Goal: Task Accomplishment & Management: Manage account settings

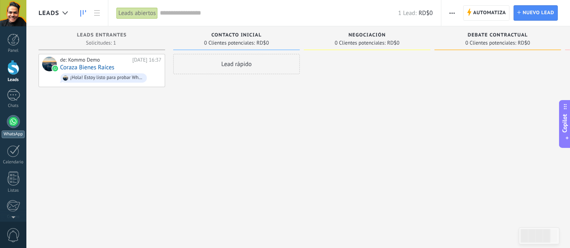
click at [17, 124] on div at bounding box center [13, 121] width 13 height 13
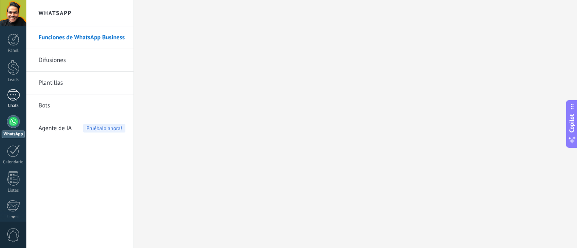
click at [9, 97] on div at bounding box center [13, 95] width 13 height 12
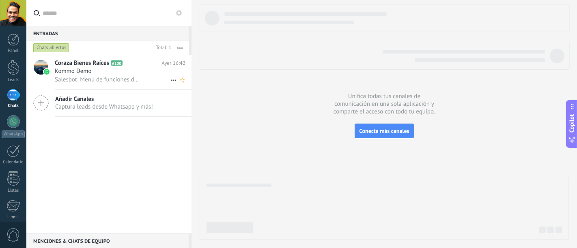
click at [111, 81] on span "Salesbot: Menú de funciones de WhatsApp ¡Desbloquea la mensajería mejorada en W…" at bounding box center [98, 80] width 86 height 8
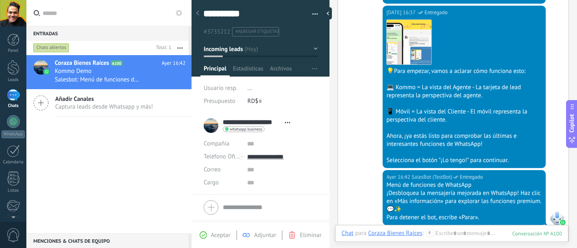
scroll to position [175, 0]
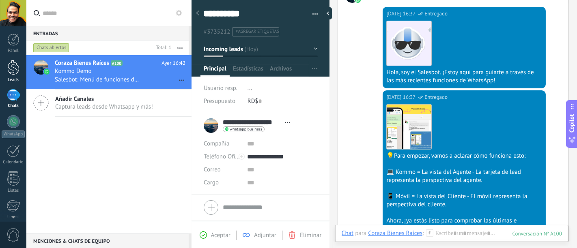
click at [23, 72] on link "Leads" at bounding box center [13, 71] width 26 height 23
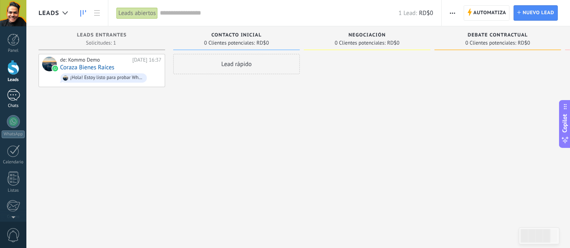
click at [21, 101] on link "Chats" at bounding box center [13, 98] width 26 height 19
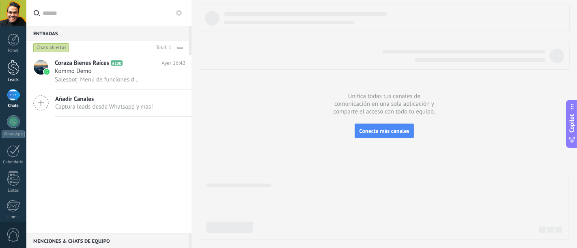
click at [17, 62] on div at bounding box center [13, 67] width 12 height 15
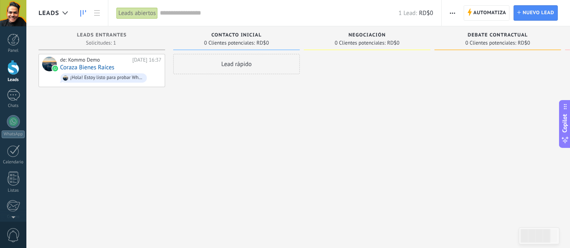
click at [451, 13] on use "button" at bounding box center [452, 13] width 5 height 1
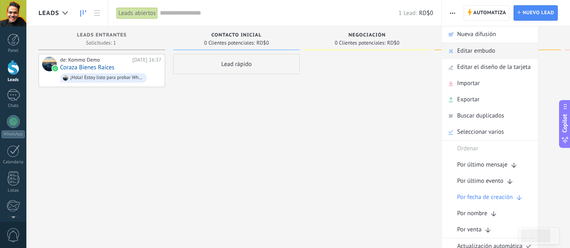
click at [482, 53] on span "Editar embudo" at bounding box center [476, 51] width 38 height 16
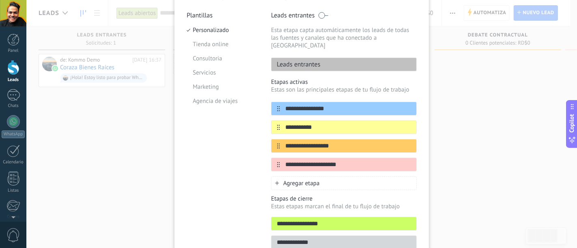
scroll to position [90, 0]
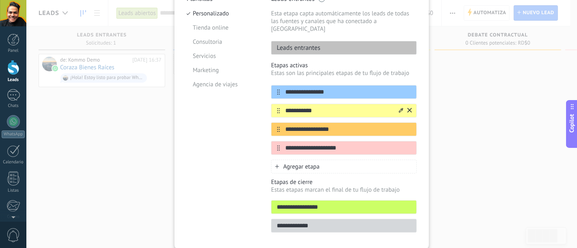
click at [316, 107] on input "**********" at bounding box center [339, 111] width 118 height 9
drag, startPoint x: 317, startPoint y: 105, endPoint x: 278, endPoint y: 98, distance: 39.9
click at [278, 104] on div "**********" at bounding box center [344, 111] width 146 height 14
type input "**********"
click at [340, 125] on input "**********" at bounding box center [339, 129] width 118 height 9
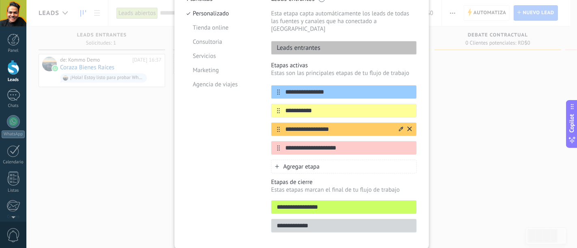
drag, startPoint x: 339, startPoint y: 124, endPoint x: 282, endPoint y: 117, distance: 57.9
click at [282, 122] on div "**********" at bounding box center [344, 129] width 146 height 14
type input "*"
type input "**********"
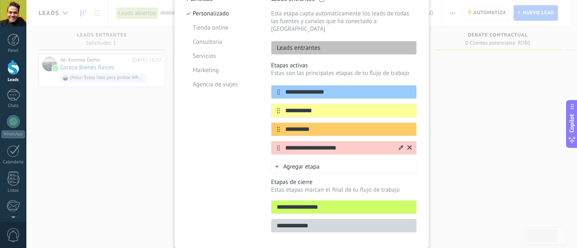
click at [357, 144] on input "**********" at bounding box center [339, 148] width 118 height 9
drag, startPoint x: 360, startPoint y: 139, endPoint x: 284, endPoint y: 141, distance: 75.8
click at [284, 144] on input "**********" at bounding box center [339, 148] width 118 height 9
type input "*"
drag, startPoint x: 349, startPoint y: 142, endPoint x: 349, endPoint y: 135, distance: 7.3
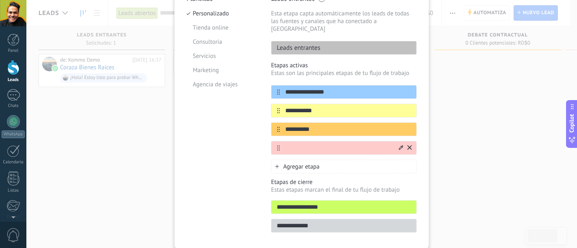
click at [352, 133] on div "**********" at bounding box center [344, 120] width 146 height 70
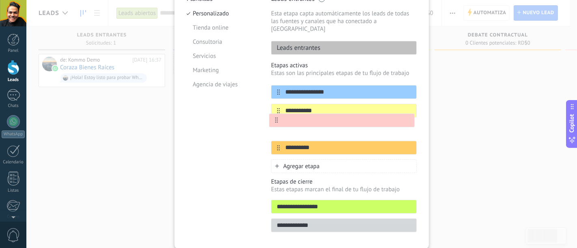
drag, startPoint x: 277, startPoint y: 140, endPoint x: 276, endPoint y: 118, distance: 21.9
click at [276, 118] on div "**********" at bounding box center [344, 119] width 146 height 69
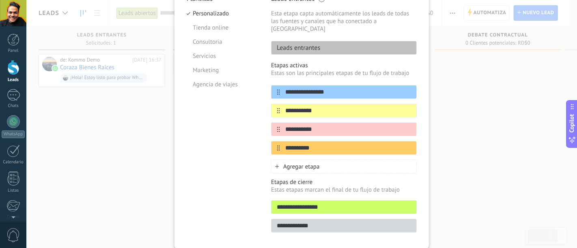
type input "**********"
click at [325, 160] on div "Agregar etapa" at bounding box center [344, 167] width 146 height 14
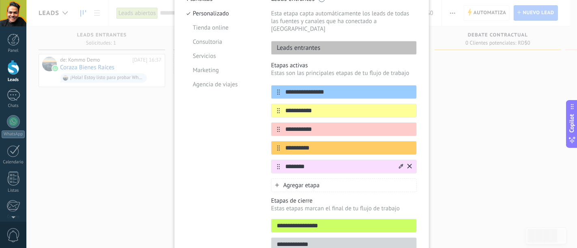
type input "********"
click at [401, 164] on icon at bounding box center [401, 166] width 4 height 4
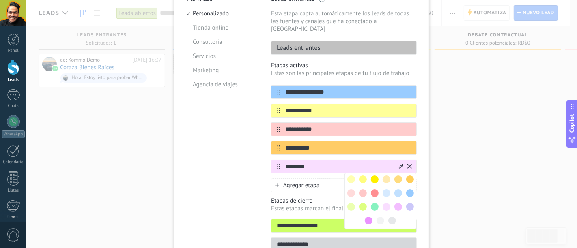
click at [375, 203] on span at bounding box center [375, 207] width 8 height 8
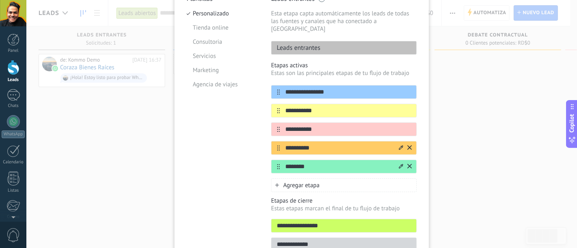
click at [399, 145] on icon at bounding box center [401, 147] width 4 height 5
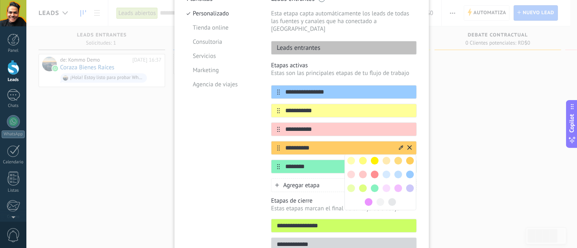
click at [372, 157] on span at bounding box center [375, 161] width 8 height 8
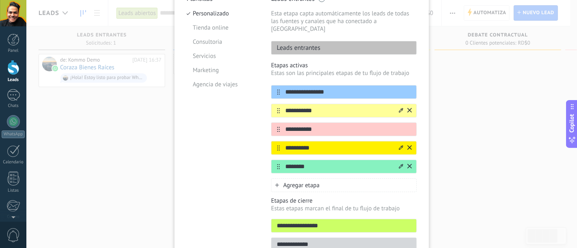
click at [397, 104] on div at bounding box center [404, 110] width 14 height 13
click at [399, 108] on icon at bounding box center [401, 110] width 4 height 4
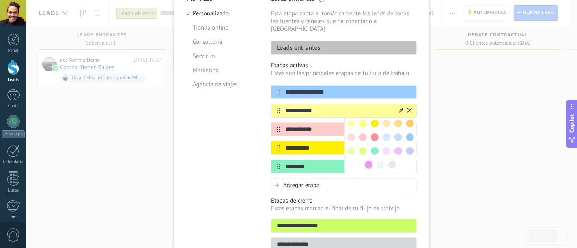
click at [374, 133] on span at bounding box center [375, 137] width 8 height 8
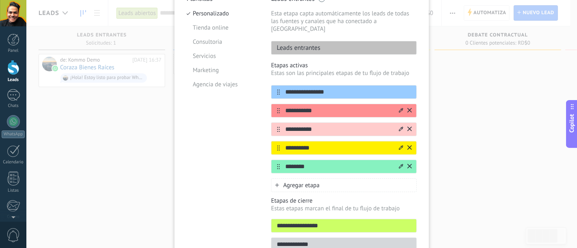
click at [379, 125] on input "**********" at bounding box center [339, 129] width 118 height 9
click at [399, 127] on icon at bounding box center [401, 129] width 4 height 4
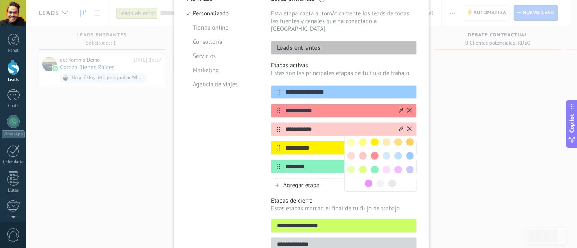
click at [350, 138] on span at bounding box center [351, 142] width 8 height 8
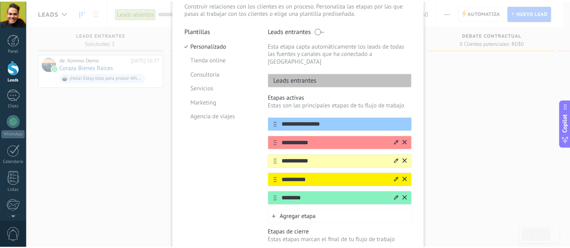
scroll to position [0, 0]
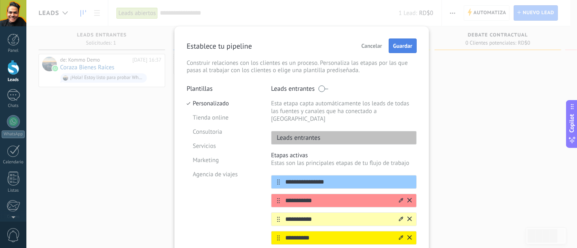
click at [399, 44] on span "Guardar" at bounding box center [402, 46] width 19 height 6
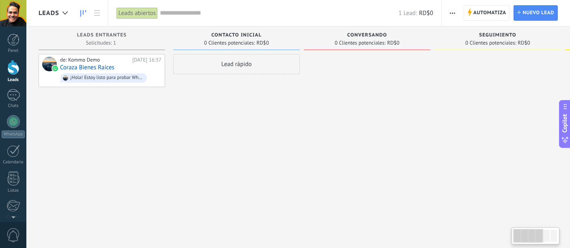
drag, startPoint x: 162, startPoint y: 38, endPoint x: 275, endPoint y: 73, distance: 117.6
click at [276, 70] on div "Leads Entrantes Solicitudes: 1 0 0 0 1 0 0 0 1 de: Kommo Demo [DATE] 16:37 Cora…" at bounding box center [437, 111] width 796 height 170
click at [236, 68] on div "Lead rápido" at bounding box center [236, 64] width 127 height 20
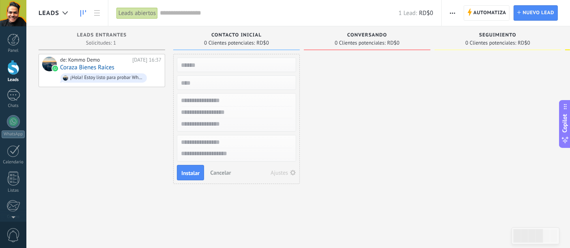
click at [344, 124] on div at bounding box center [367, 125] width 127 height 142
drag, startPoint x: 354, startPoint y: 144, endPoint x: 354, endPoint y: 157, distance: 13.4
click at [354, 153] on div at bounding box center [367, 125] width 127 height 142
click at [213, 169] on span "Cancelar" at bounding box center [220, 172] width 21 height 7
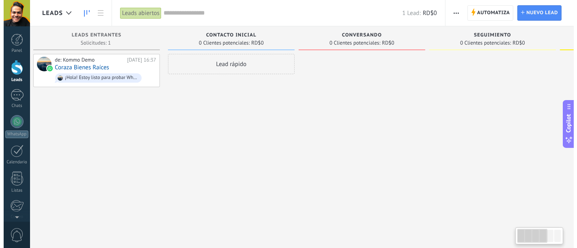
scroll to position [0, 9]
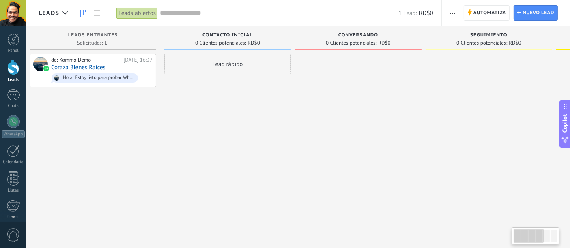
drag, startPoint x: 413, startPoint y: 41, endPoint x: 356, endPoint y: 71, distance: 64.6
click at [356, 71] on div "Conversando 0 Clientes potenciales: RD$0" at bounding box center [360, 111] width 131 height 170
click at [454, 11] on span "button" at bounding box center [452, 12] width 5 height 15
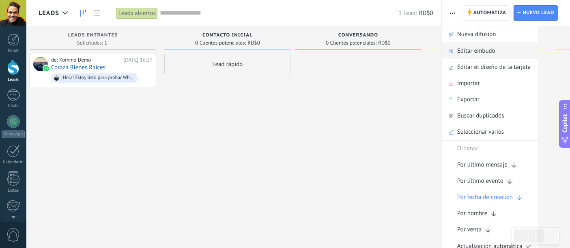
click at [472, 53] on span "Editar embudo" at bounding box center [476, 51] width 38 height 16
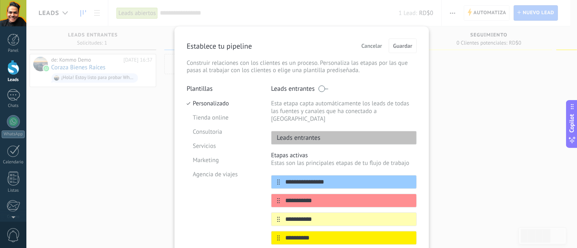
scroll to position [90, 0]
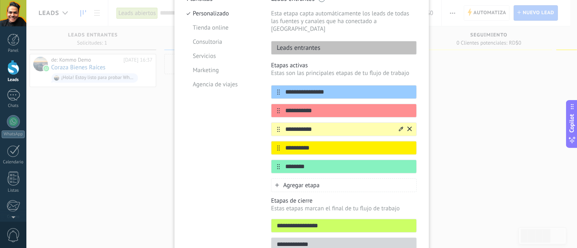
click at [400, 127] on icon at bounding box center [401, 129] width 4 height 5
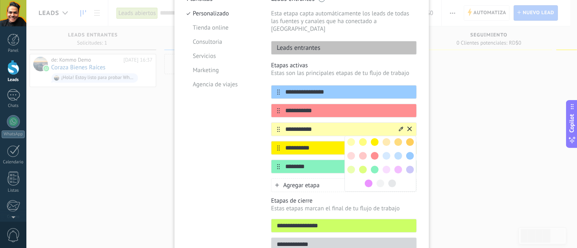
click at [397, 166] on span at bounding box center [398, 170] width 8 height 8
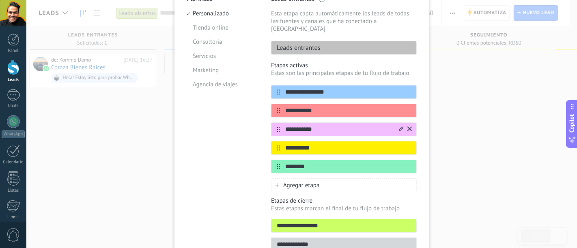
click at [500, 177] on div "**********" at bounding box center [301, 124] width 550 height 248
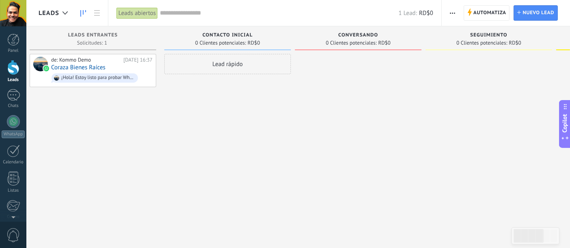
click at [451, 11] on button "button" at bounding box center [452, 12] width 12 height 15
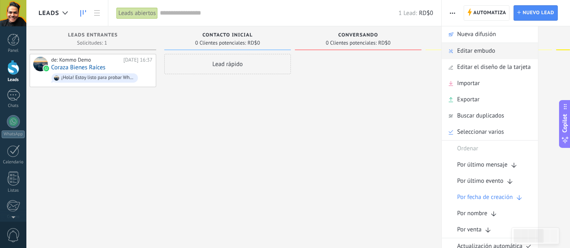
click at [477, 55] on span "Editar embudo" at bounding box center [476, 51] width 38 height 16
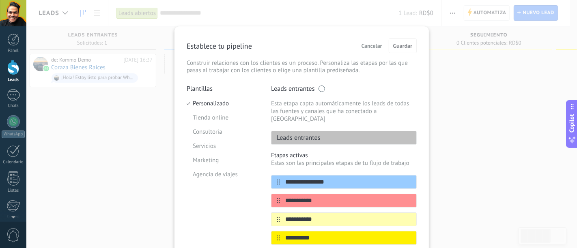
scroll to position [45, 0]
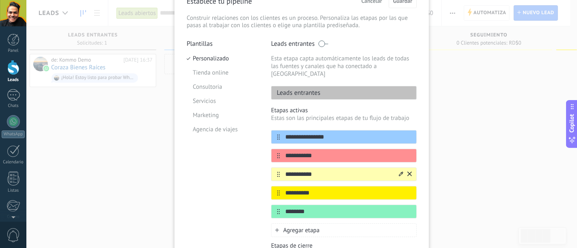
click at [399, 172] on icon at bounding box center [401, 174] width 4 height 5
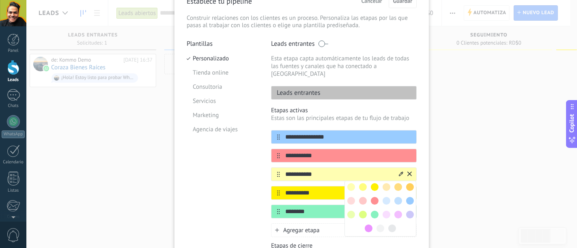
click at [365, 225] on span at bounding box center [369, 229] width 8 height 8
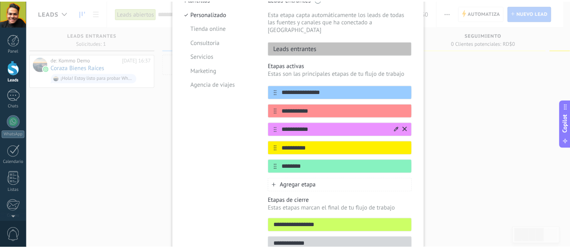
scroll to position [0, 0]
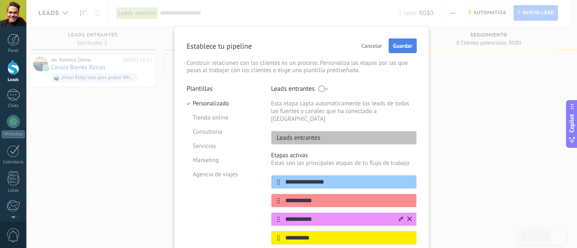
click at [408, 45] on span "Guardar" at bounding box center [402, 46] width 19 height 6
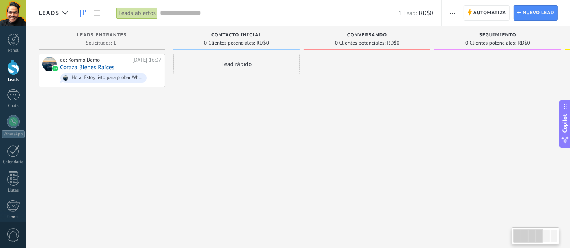
drag, startPoint x: 382, startPoint y: 191, endPoint x: 472, endPoint y: 184, distance: 90.3
click at [472, 184] on div at bounding box center [497, 125] width 127 height 142
click at [449, 11] on button "button" at bounding box center [452, 12] width 12 height 15
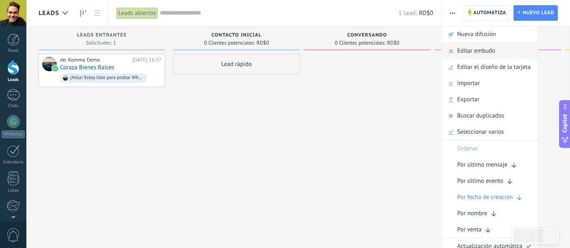
click at [471, 56] on span "Editar embudo" at bounding box center [476, 51] width 38 height 16
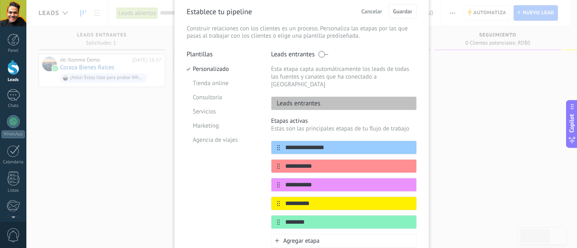
scroll to position [90, 0]
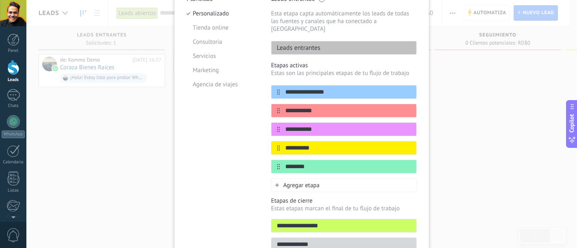
click at [329, 178] on div "Agregar etapa" at bounding box center [344, 185] width 146 height 14
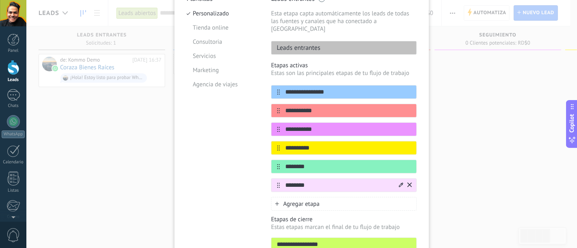
type input "********"
click at [399, 182] on icon at bounding box center [401, 184] width 4 height 4
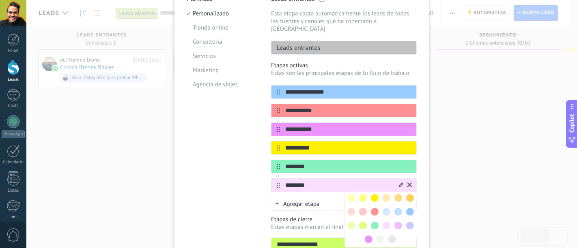
click at [396, 208] on span at bounding box center [398, 212] width 8 height 8
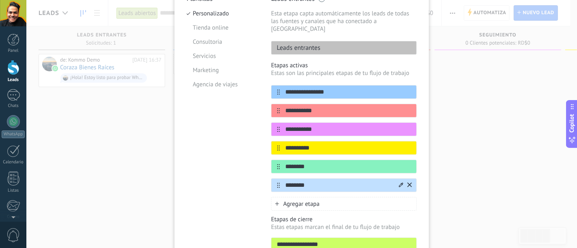
click at [400, 182] on icon at bounding box center [401, 184] width 4 height 4
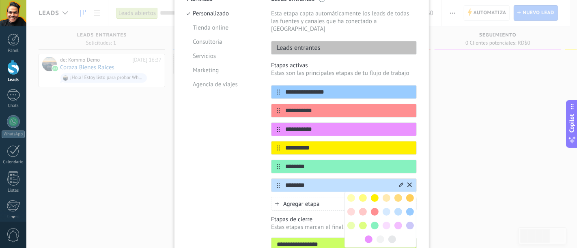
click at [455, 168] on div "**********" at bounding box center [301, 124] width 550 height 248
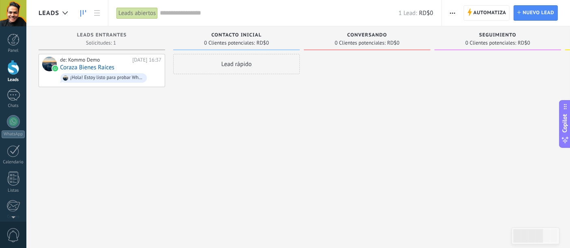
drag, startPoint x: 452, startPoint y: 8, endPoint x: 455, endPoint y: 20, distance: 12.1
click at [452, 9] on span "button" at bounding box center [452, 12] width 5 height 15
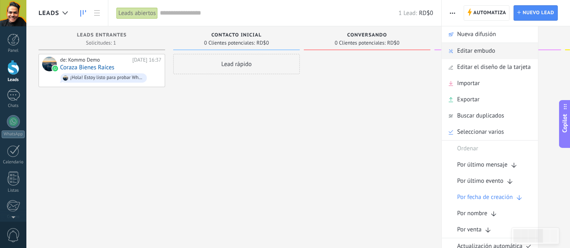
click at [465, 53] on span "Editar embudo" at bounding box center [476, 51] width 38 height 16
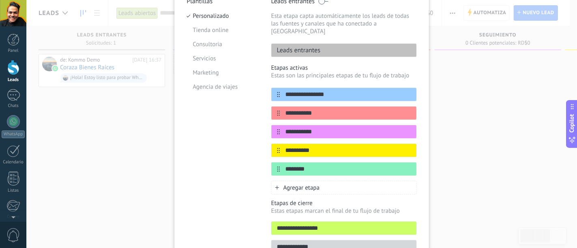
scroll to position [129, 0]
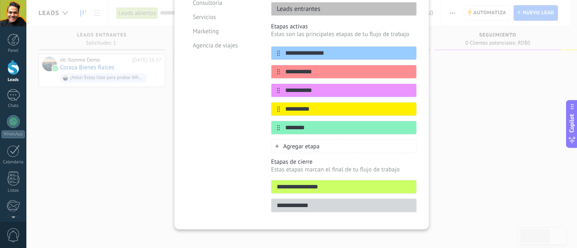
drag, startPoint x: 317, startPoint y: 135, endPoint x: 319, endPoint y: 146, distance: 12.0
click at [317, 143] on span "Agregar etapa" at bounding box center [301, 147] width 36 height 8
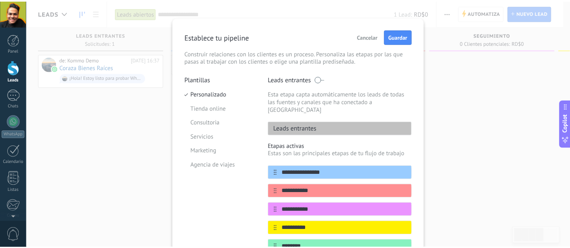
scroll to position [0, 0]
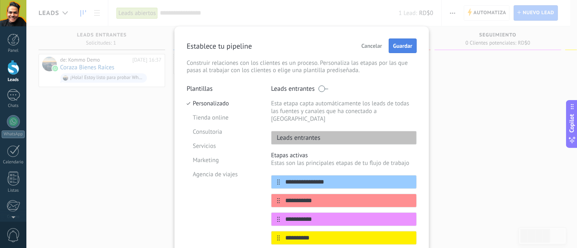
type input "********"
click at [401, 48] on span "Guardar" at bounding box center [402, 46] width 19 height 6
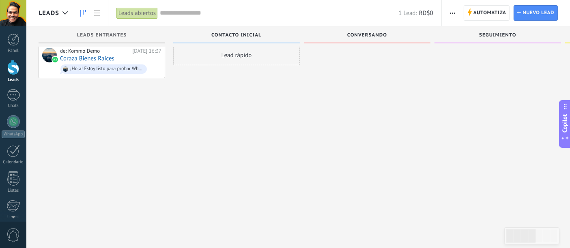
scroll to position [14, 0]
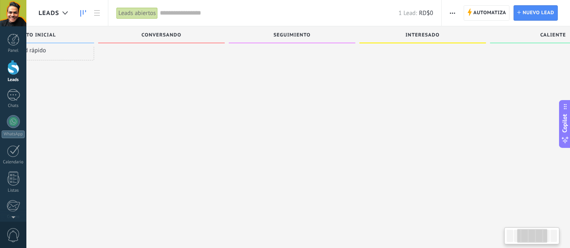
drag, startPoint x: 474, startPoint y: 124, endPoint x: 366, endPoint y: 187, distance: 125.0
click at [277, 129] on div at bounding box center [292, 111] width 127 height 142
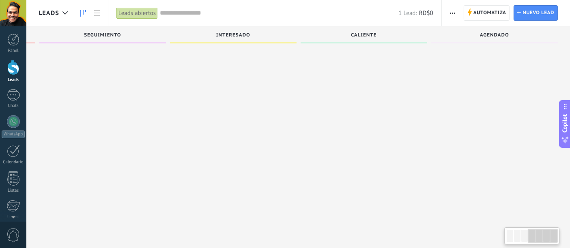
scroll to position [0, 6]
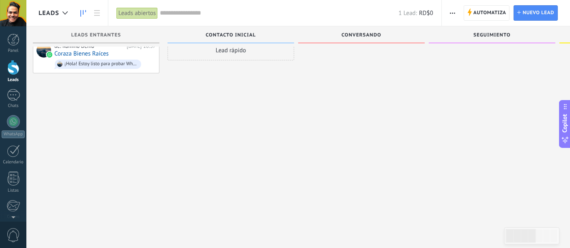
drag, startPoint x: 532, startPoint y: 233, endPoint x: 495, endPoint y: 242, distance: 38.0
click at [495, 234] on body ".abccls-1,.abccls-2{fill-rule:evenodd}.abccls-2{fill:#fff} .abfcls-1{fill:none}…" at bounding box center [285, 110] width 570 height 248
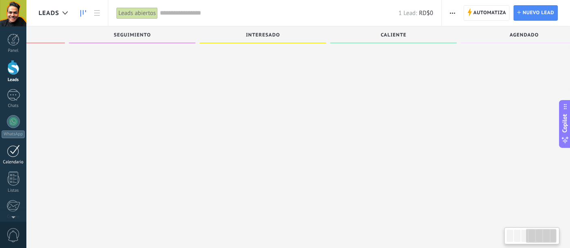
scroll to position [0, 388]
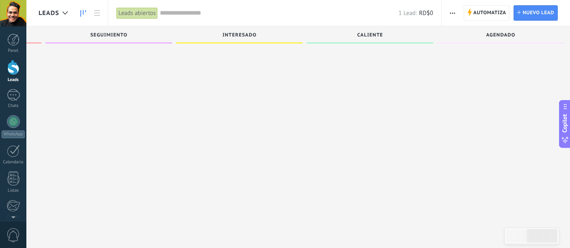
drag, startPoint x: 404, startPoint y: 143, endPoint x: 1, endPoint y: 165, distance: 404.1
click at [1, 165] on body ".abccls-1,.abccls-2{fill-rule:evenodd}.abccls-2{fill:#fff} .abfcls-1{fill:none}…" at bounding box center [285, 110] width 570 height 248
drag, startPoint x: 480, startPoint y: 33, endPoint x: 334, endPoint y: 35, distance: 146.4
click at [330, 39] on div "Leads Entrantes Contacto inicial Conversando Seguimiento Interesado Caliente Ag…" at bounding box center [113, 36] width 926 height 20
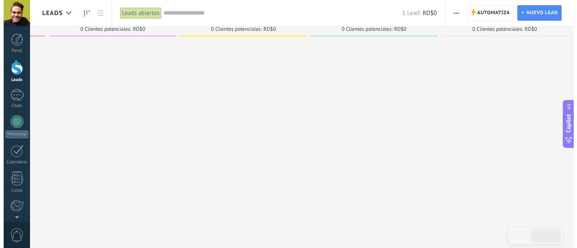
scroll to position [0, 0]
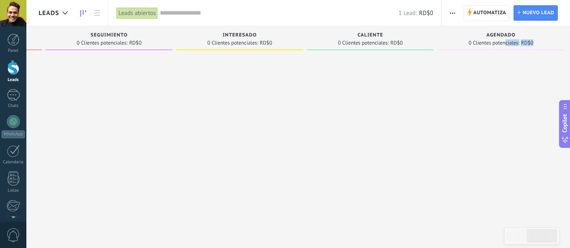
drag, startPoint x: 506, startPoint y: 45, endPoint x: 474, endPoint y: 43, distance: 32.5
click at [474, 43] on span "0 Clientes potenciales:" at bounding box center [493, 43] width 51 height 5
click at [450, 17] on span "button" at bounding box center [452, 12] width 5 height 15
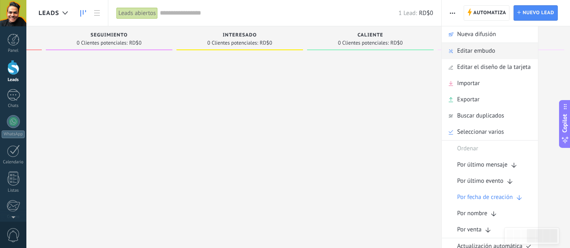
click at [475, 51] on span "Editar embudo" at bounding box center [476, 51] width 38 height 16
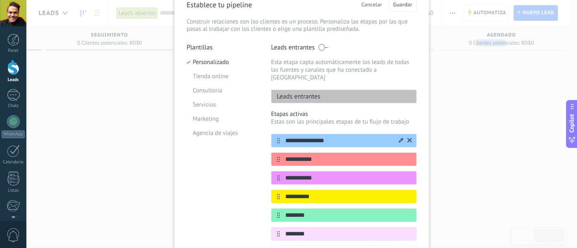
scroll to position [90, 0]
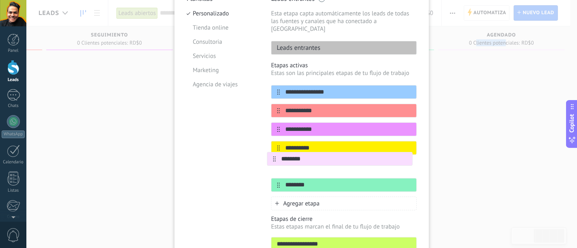
drag, startPoint x: 276, startPoint y: 178, endPoint x: 272, endPoint y: 157, distance: 20.9
click at [272, 157] on div "**********" at bounding box center [344, 138] width 146 height 107
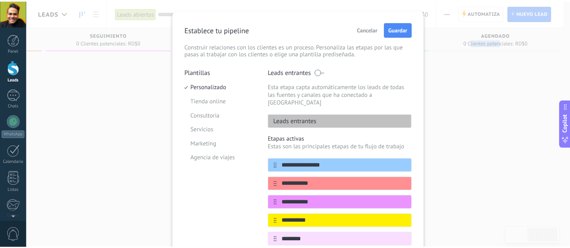
scroll to position [0, 0]
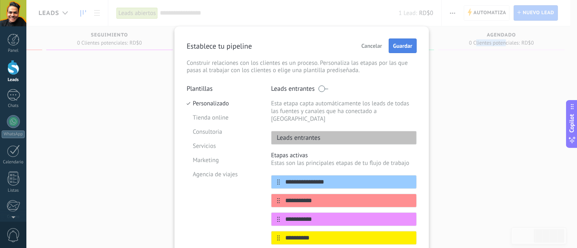
click at [396, 47] on span "Guardar" at bounding box center [402, 46] width 19 height 6
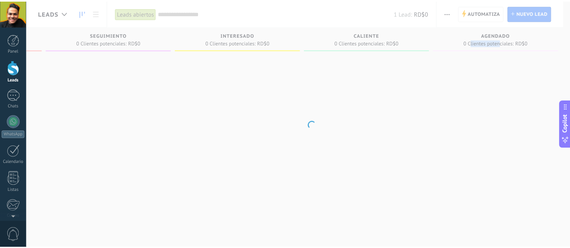
scroll to position [0, 388]
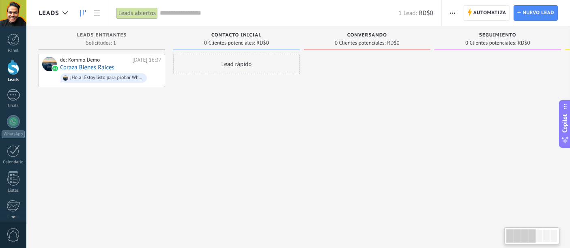
drag, startPoint x: 537, startPoint y: 237, endPoint x: 518, endPoint y: 236, distance: 19.5
click at [518, 236] on div at bounding box center [532, 236] width 52 height 14
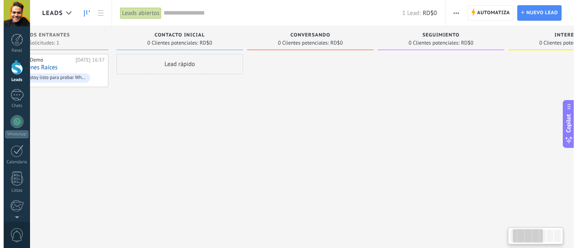
scroll to position [0, 6]
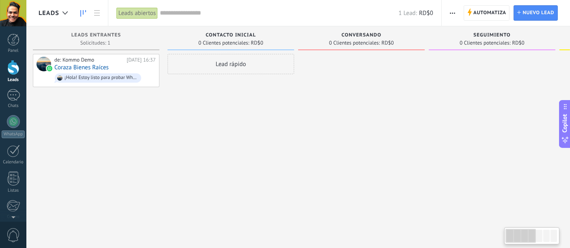
drag, startPoint x: 514, startPoint y: 237, endPoint x: 497, endPoint y: 234, distance: 17.3
click at [498, 233] on body ".abccls-1,.abccls-2{fill-rule:evenodd}.abccls-2{fill:#fff} .abfcls-1{fill:none}…" at bounding box center [285, 124] width 570 height 248
click at [454, 11] on span "button" at bounding box center [452, 12] width 5 height 15
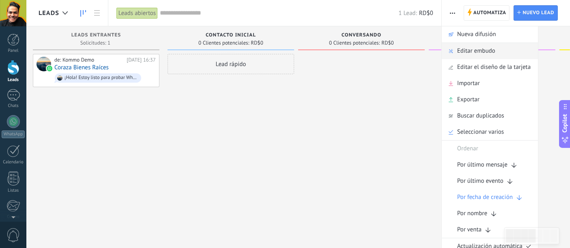
click at [468, 52] on span "Editar embudo" at bounding box center [476, 51] width 38 height 16
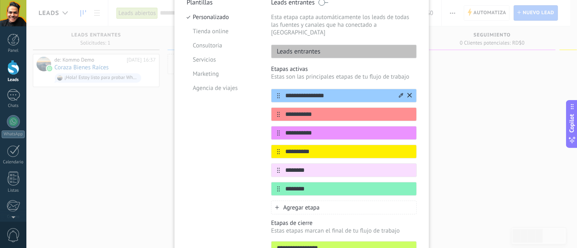
scroll to position [90, 0]
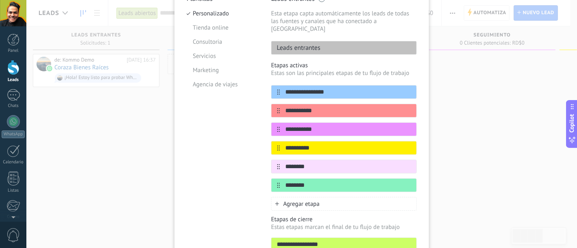
click at [329, 197] on div "Agregar etapa" at bounding box center [344, 204] width 146 height 14
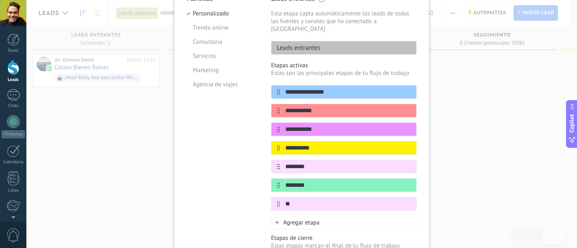
type input "*"
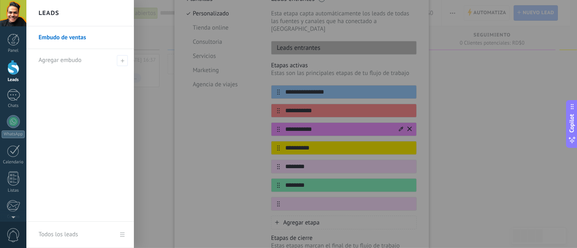
click at [377, 122] on div at bounding box center [314, 124] width 577 height 248
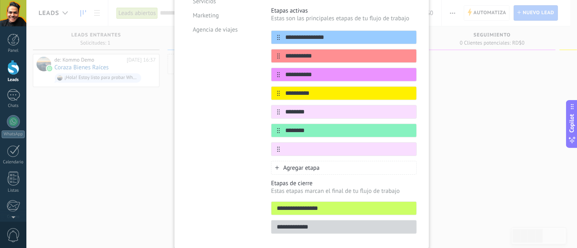
scroll to position [166, 0]
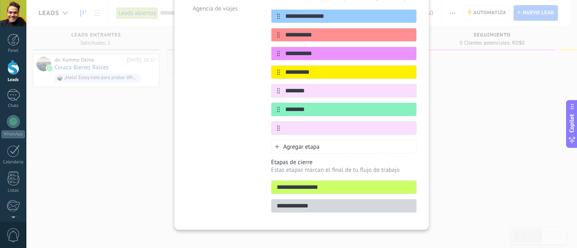
drag, startPoint x: 333, startPoint y: 181, endPoint x: 253, endPoint y: 179, distance: 80.7
click at [253, 179] on div "**********" at bounding box center [302, 68] width 230 height 299
type input "******"
drag, startPoint x: 317, startPoint y: 197, endPoint x: 273, endPoint y: 202, distance: 44.1
click at [273, 202] on input "**********" at bounding box center [343, 206] width 145 height 9
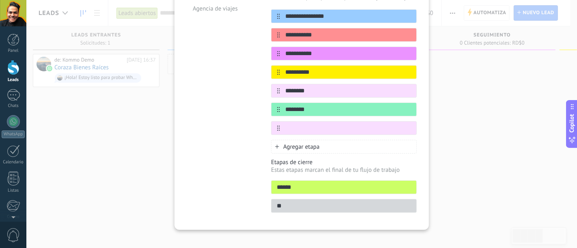
type input "*"
drag, startPoint x: 318, startPoint y: 196, endPoint x: 258, endPoint y: 194, distance: 60.0
click at [258, 194] on div "**********" at bounding box center [302, 68] width 230 height 299
type input "*"
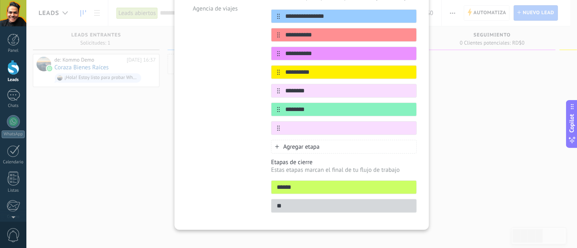
type input "*"
type input "**********"
drag, startPoint x: 336, startPoint y: 180, endPoint x: 223, endPoint y: 183, distance: 113.2
click at [223, 183] on div "**********" at bounding box center [302, 68] width 230 height 299
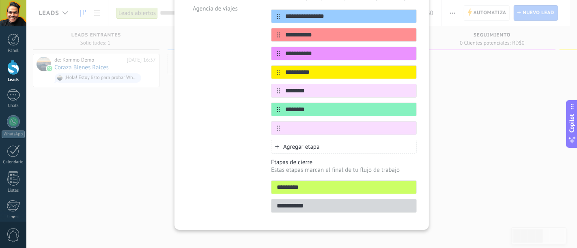
type input "*********"
click at [317, 202] on input "**********" at bounding box center [343, 206] width 145 height 9
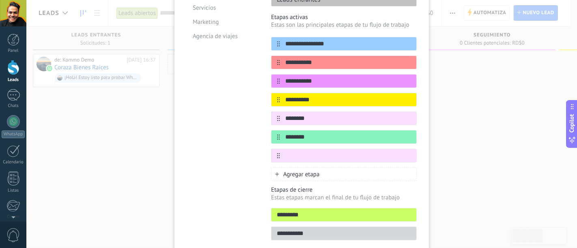
scroll to position [121, 0]
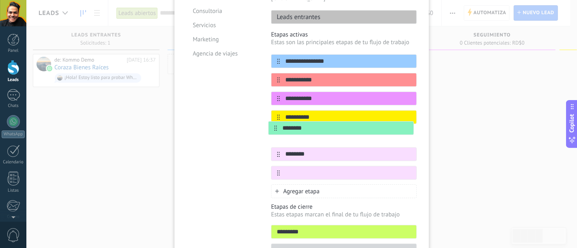
drag, startPoint x: 276, startPoint y: 147, endPoint x: 273, endPoint y: 124, distance: 22.9
click at [273, 124] on div "**********" at bounding box center [344, 116] width 146 height 125
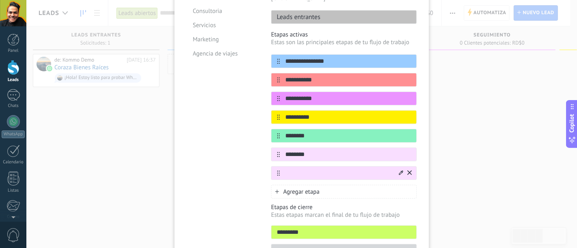
click at [408, 170] on icon at bounding box center [409, 172] width 4 height 4
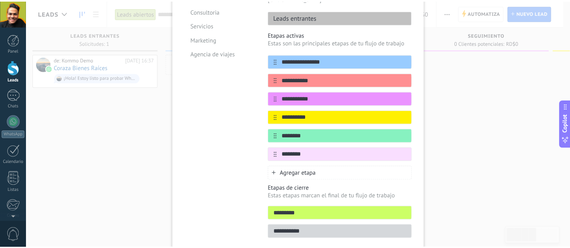
scroll to position [0, 0]
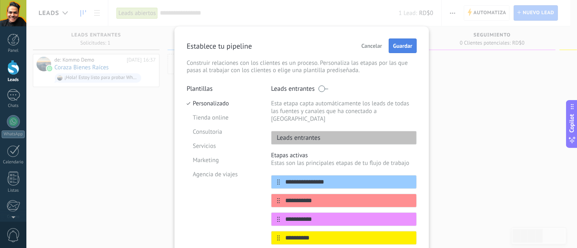
click at [407, 41] on button "Guardar" at bounding box center [402, 46] width 28 height 15
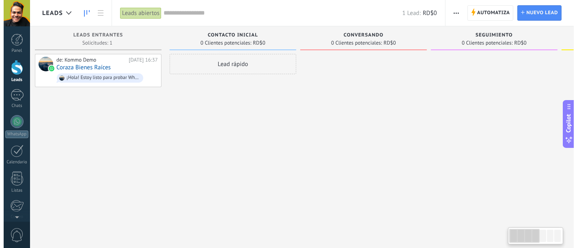
scroll to position [0, 6]
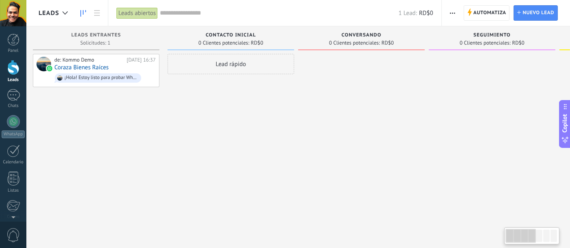
drag, startPoint x: 529, startPoint y: 241, endPoint x: 515, endPoint y: 237, distance: 14.5
click at [515, 237] on div at bounding box center [520, 236] width 30 height 14
click at [453, 10] on button "button" at bounding box center [452, 12] width 12 height 15
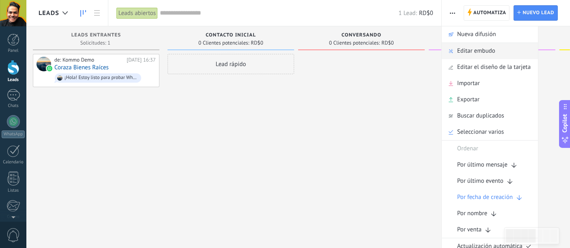
click at [467, 51] on span "Editar embudo" at bounding box center [476, 51] width 38 height 16
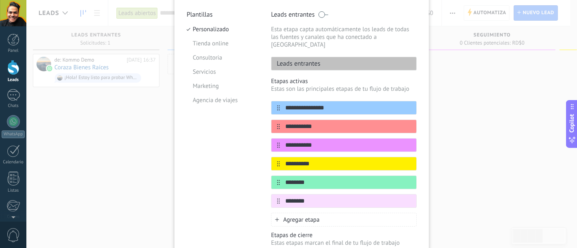
scroll to position [90, 0]
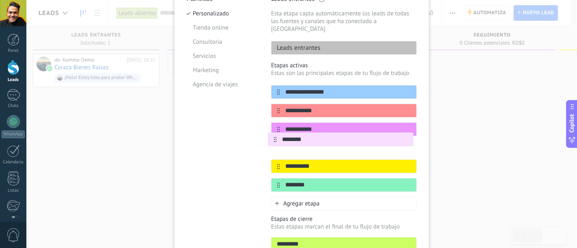
drag, startPoint x: 277, startPoint y: 179, endPoint x: 275, endPoint y: 138, distance: 40.6
click at [275, 138] on div "**********" at bounding box center [344, 138] width 146 height 107
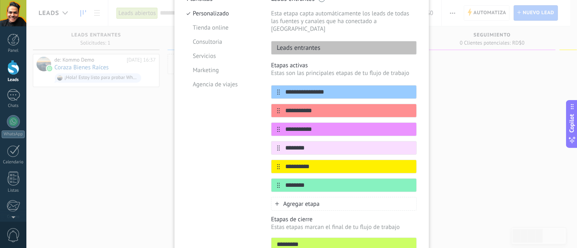
click at [275, 202] on icon at bounding box center [277, 204] width 4 height 4
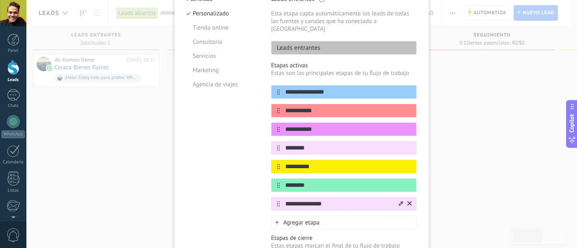
click at [341, 200] on input "**********" at bounding box center [339, 204] width 118 height 9
type input "**********"
click at [399, 201] on icon at bounding box center [401, 203] width 4 height 5
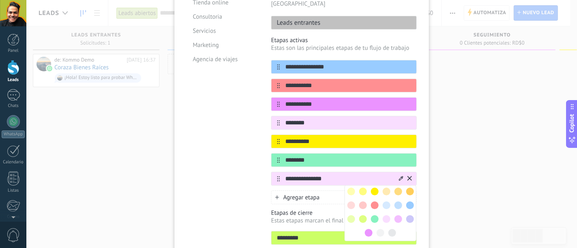
scroll to position [135, 0]
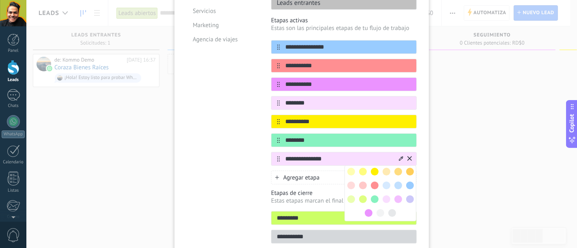
click at [388, 182] on span at bounding box center [386, 186] width 8 height 8
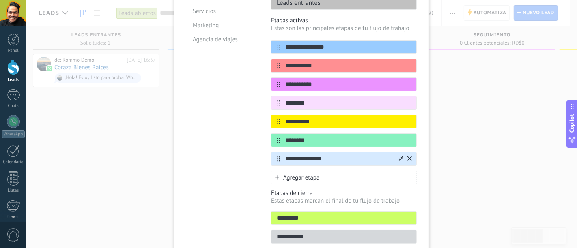
click at [479, 172] on div "**********" at bounding box center [301, 124] width 550 height 248
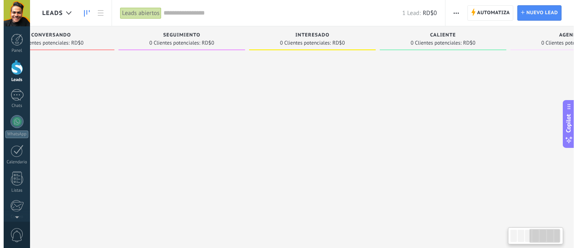
scroll to position [0, 395]
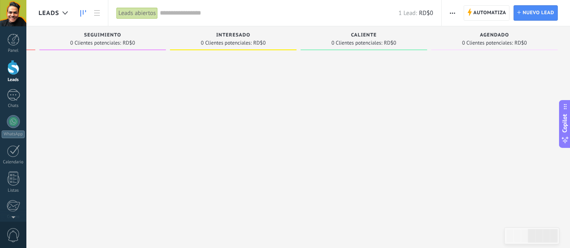
drag, startPoint x: 524, startPoint y: 239, endPoint x: 555, endPoint y: 247, distance: 31.6
click at [555, 247] on body ".abccls-1,.abccls-2{fill-rule:evenodd}.abccls-2{fill:#fff} .abfcls-1{fill:none}…" at bounding box center [285, 124] width 570 height 248
click at [449, 12] on button "button" at bounding box center [452, 12] width 12 height 15
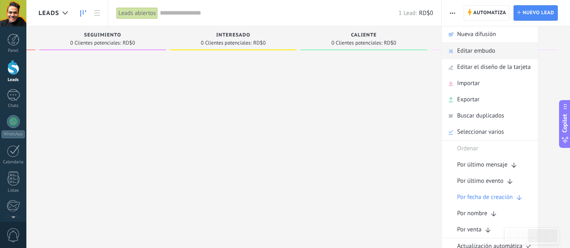
click at [484, 51] on span "Editar embudo" at bounding box center [476, 51] width 38 height 16
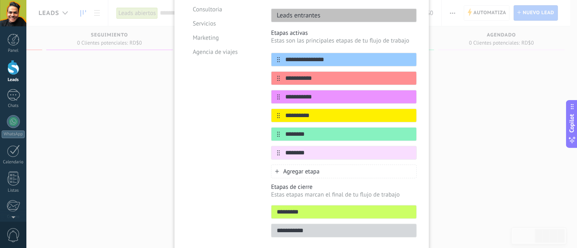
scroll to position [135, 0]
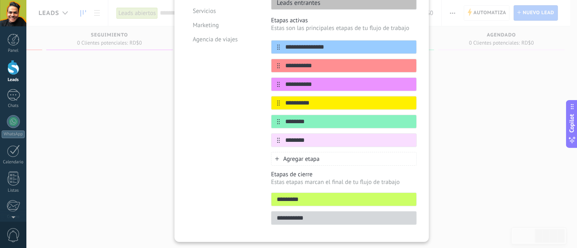
click at [278, 152] on div "Agregar etapa" at bounding box center [344, 159] width 146 height 14
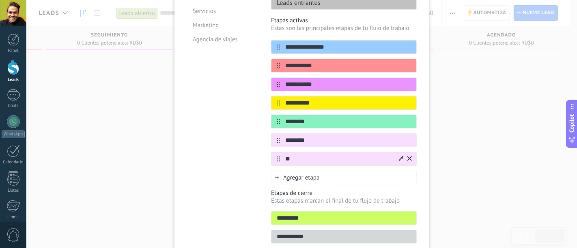
type input "*"
type input "**********"
click at [399, 156] on icon at bounding box center [401, 158] width 4 height 4
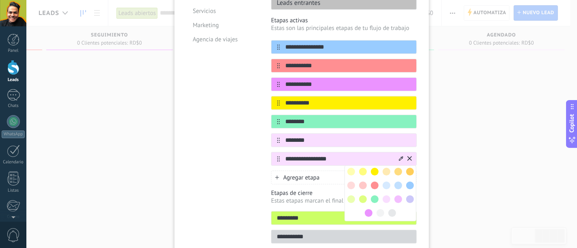
click at [386, 182] on span at bounding box center [386, 186] width 8 height 8
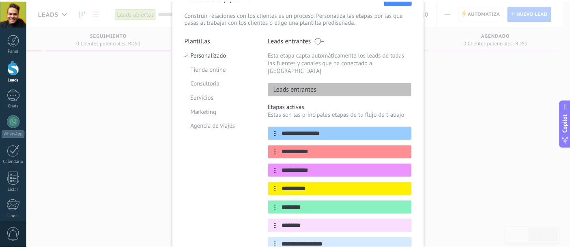
scroll to position [0, 0]
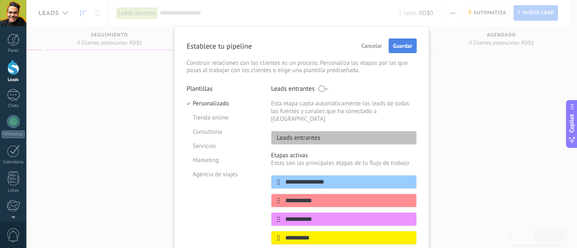
click at [403, 46] on span "Guardar" at bounding box center [402, 46] width 19 height 6
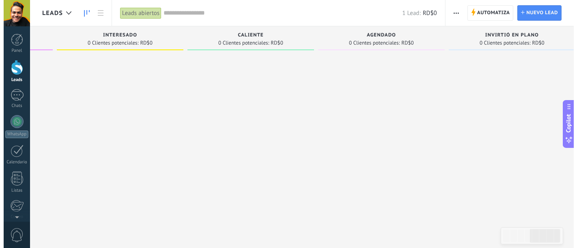
scroll to position [0, 525]
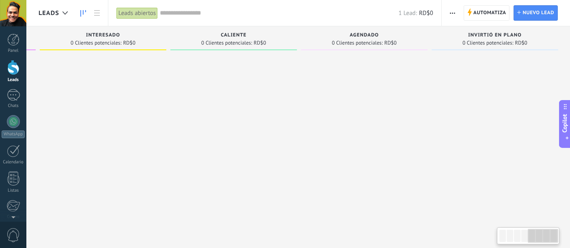
drag, startPoint x: 509, startPoint y: 238, endPoint x: 544, endPoint y: 241, distance: 35.4
click at [544, 241] on div at bounding box center [543, 236] width 30 height 14
click at [457, 13] on button "button" at bounding box center [452, 12] width 12 height 15
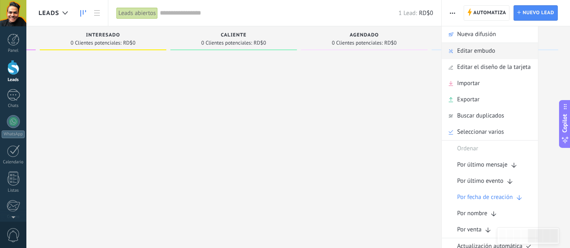
click at [465, 52] on span "Editar embudo" at bounding box center [476, 51] width 38 height 16
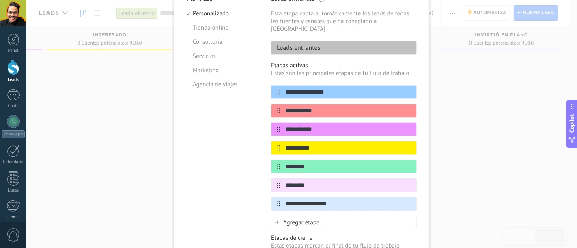
scroll to position [135, 0]
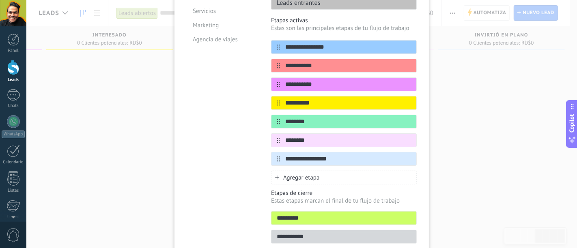
click at [281, 172] on div "Agregar etapa" at bounding box center [344, 178] width 146 height 14
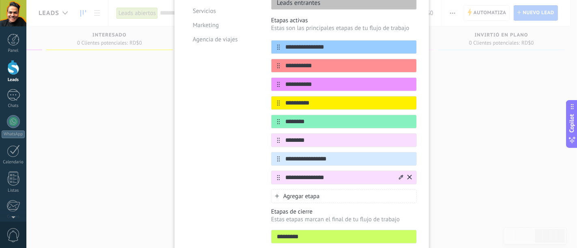
click at [395, 174] on input "**********" at bounding box center [339, 178] width 118 height 9
type input "**********"
click at [399, 175] on icon at bounding box center [401, 177] width 4 height 5
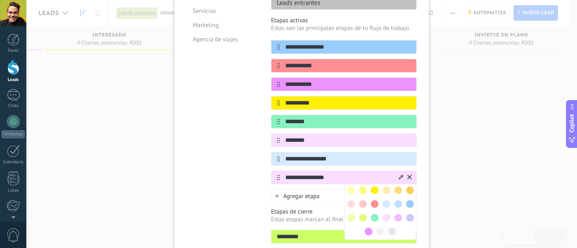
click at [347, 187] on span at bounding box center [351, 191] width 8 height 8
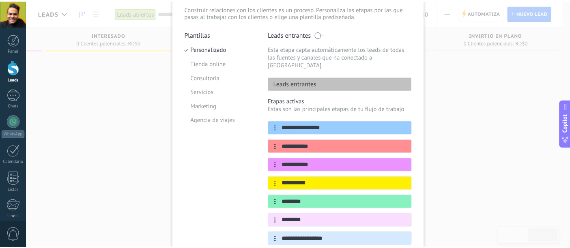
scroll to position [0, 0]
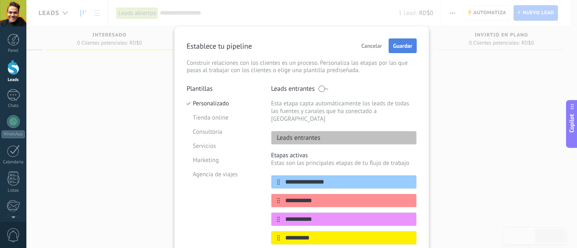
click at [407, 42] on button "Guardar" at bounding box center [402, 46] width 28 height 15
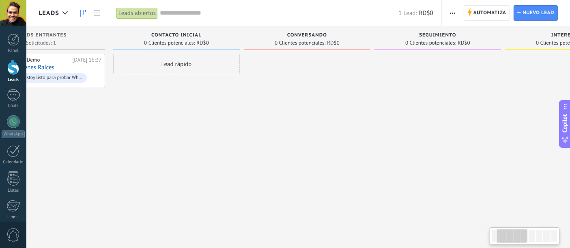
scroll to position [0, 5]
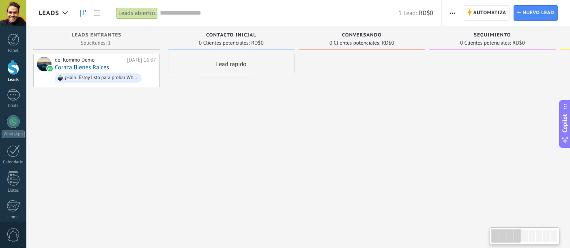
drag, startPoint x: 500, startPoint y: 241, endPoint x: 473, endPoint y: 244, distance: 27.7
click at [475, 242] on body ".abccls-1,.abccls-2{fill-rule:evenodd}.abccls-2{fill:#fff} .abfcls-1{fill:none}…" at bounding box center [285, 124] width 570 height 248
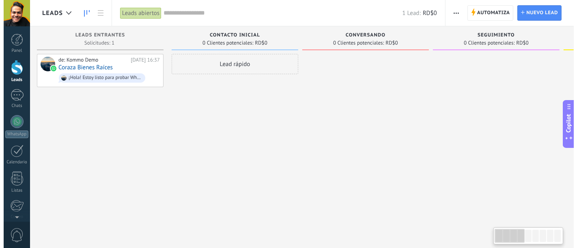
scroll to position [0, 656]
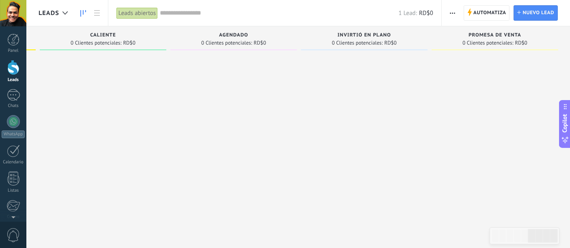
drag, startPoint x: 547, startPoint y: 237, endPoint x: 576, endPoint y: 239, distance: 29.7
click at [569, 239] on html ".abccls-1,.abccls-2{fill-rule:evenodd}.abccls-2{fill:#fff} .abfcls-1{fill:none}…" at bounding box center [285, 124] width 570 height 248
click at [453, 11] on span "button" at bounding box center [452, 12] width 5 height 15
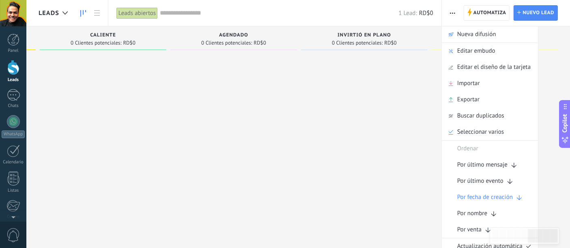
click at [472, 47] on span "Editar embudo" at bounding box center [476, 51] width 38 height 16
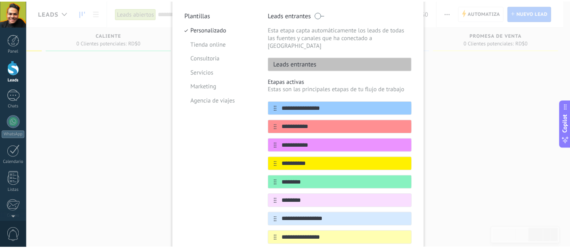
scroll to position [0, 0]
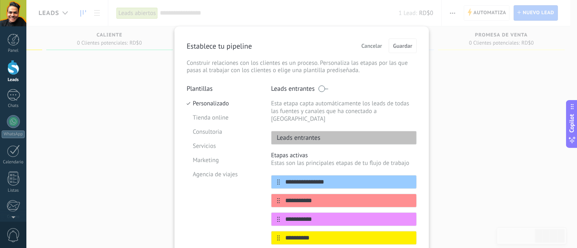
click at [487, 105] on div "**********" at bounding box center [301, 124] width 550 height 248
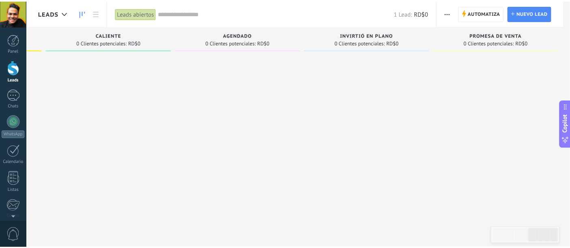
scroll to position [0, 649]
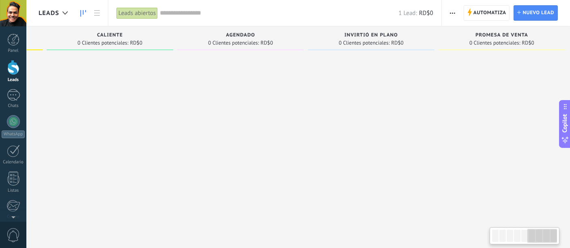
drag, startPoint x: 515, startPoint y: 238, endPoint x: 542, endPoint y: 239, distance: 26.8
click at [542, 239] on div at bounding box center [524, 236] width 66 height 14
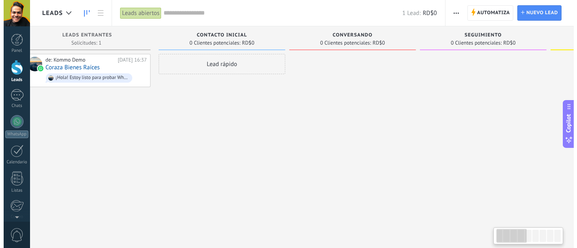
scroll to position [0, 5]
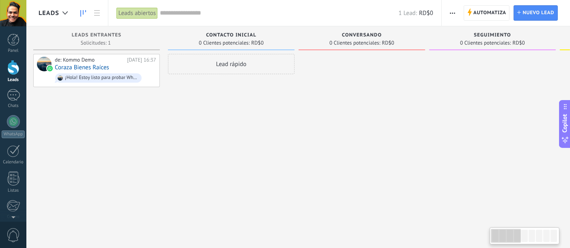
drag, startPoint x: 550, startPoint y: 237, endPoint x: 494, endPoint y: 231, distance: 56.2
click at [494, 231] on div at bounding box center [506, 236] width 30 height 14
drag, startPoint x: 231, startPoint y: 67, endPoint x: 52, endPoint y: 99, distance: 181.5
click at [92, 73] on div "¡Hola! Estoy listo para probar WhatsApp en Kommo. Mi código de verificación es …" at bounding box center [98, 77] width 86 height 9
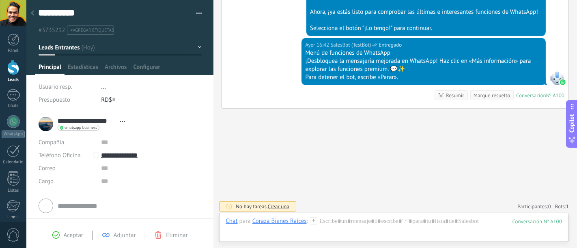
click at [11, 66] on div at bounding box center [13, 67] width 12 height 15
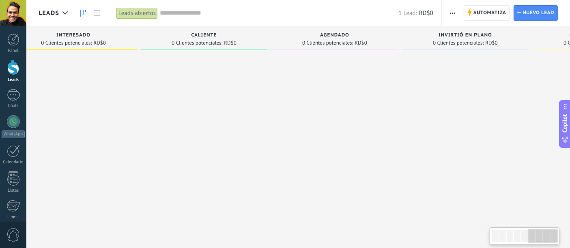
scroll to position [0, 656]
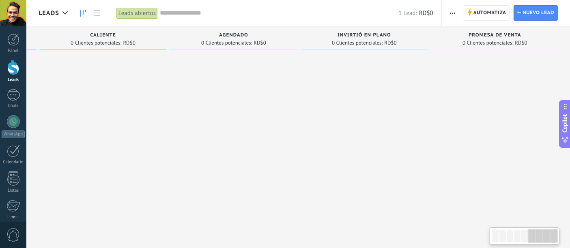
drag, startPoint x: 525, startPoint y: 239, endPoint x: 576, endPoint y: 241, distance: 51.1
click at [569, 243] on html ".abccls-1,.abccls-2{fill-rule:evenodd}.abccls-2{fill:#fff} .abfcls-1{fill:none}…" at bounding box center [285, 124] width 570 height 248
click at [566, 135] on div "Copilot" at bounding box center [565, 124] width 9 height 41
type textarea "**********"
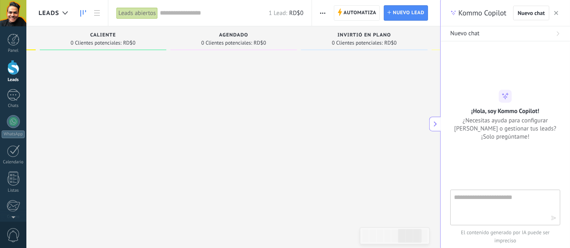
click at [557, 13] on icon "button" at bounding box center [556, 13] width 4 height 4
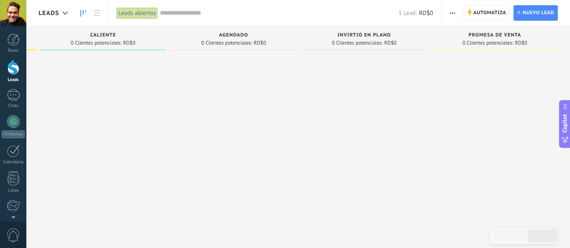
drag, startPoint x: 435, startPoint y: 78, endPoint x: 411, endPoint y: 75, distance: 24.0
click at [435, 78] on div at bounding box center [494, 125] width 127 height 142
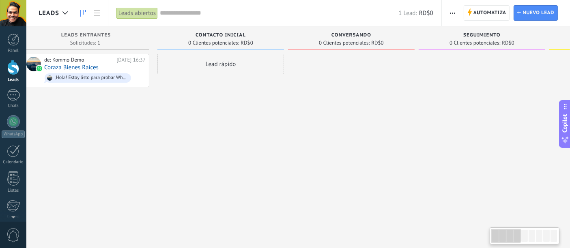
scroll to position [0, 5]
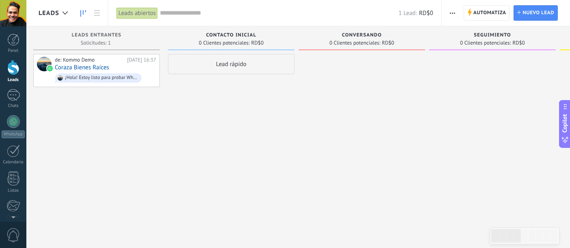
drag, startPoint x: 529, startPoint y: 240, endPoint x: 478, endPoint y: 241, distance: 50.7
click at [478, 241] on body ".abccls-1,.abccls-2{fill-rule:evenodd}.abccls-2{fill:#fff} .abfcls-1{fill:none}…" at bounding box center [285, 124] width 570 height 248
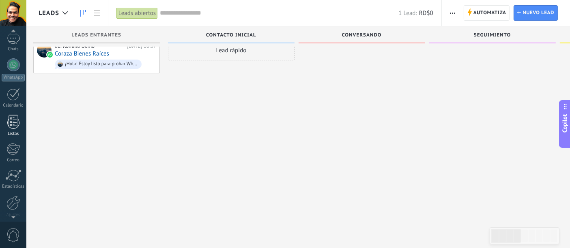
scroll to position [88, 0]
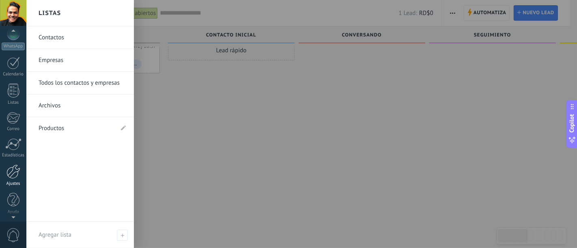
click at [11, 184] on div "Ajustes" at bounding box center [14, 183] width 24 height 5
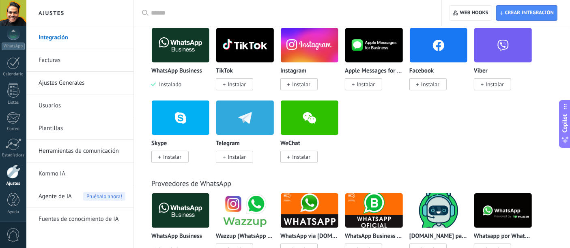
scroll to position [135, 0]
